Goal: Find specific page/section: Find specific page/section

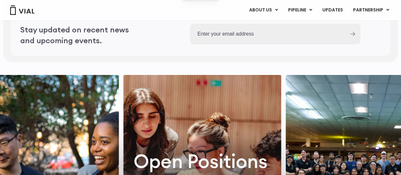
scroll to position [1746, 0]
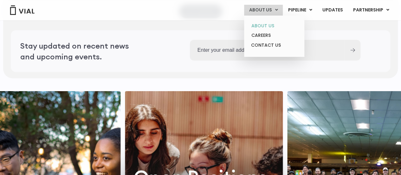
click at [270, 27] on link "ABOUT US" at bounding box center [274, 26] width 56 height 10
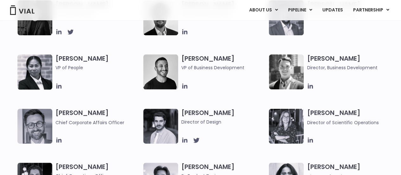
scroll to position [322, 0]
